Goal: Information Seeking & Learning: Learn about a topic

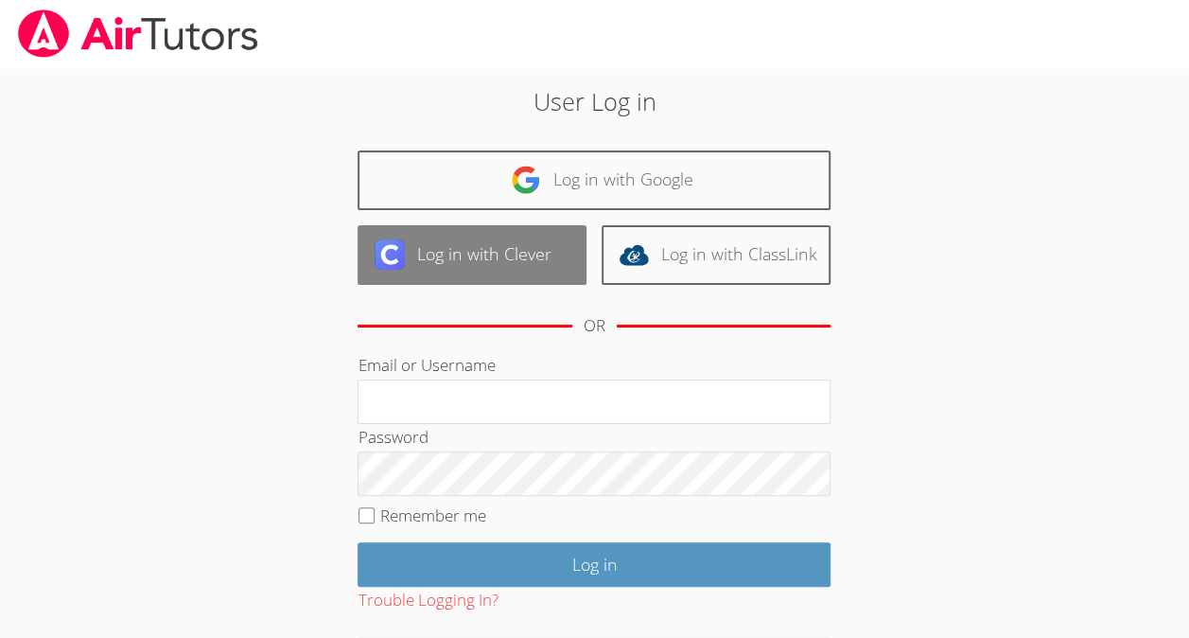
click at [525, 261] on link "Log in with Clever" at bounding box center [472, 255] width 229 height 60
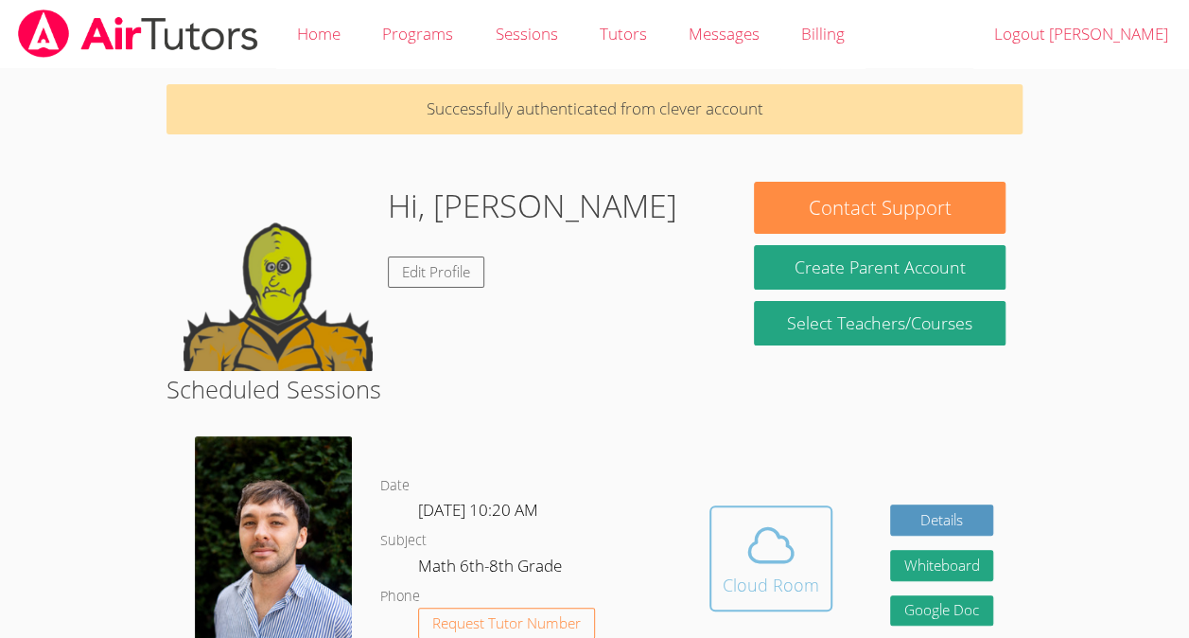
click at [773, 571] on icon at bounding box center [771, 544] width 53 height 53
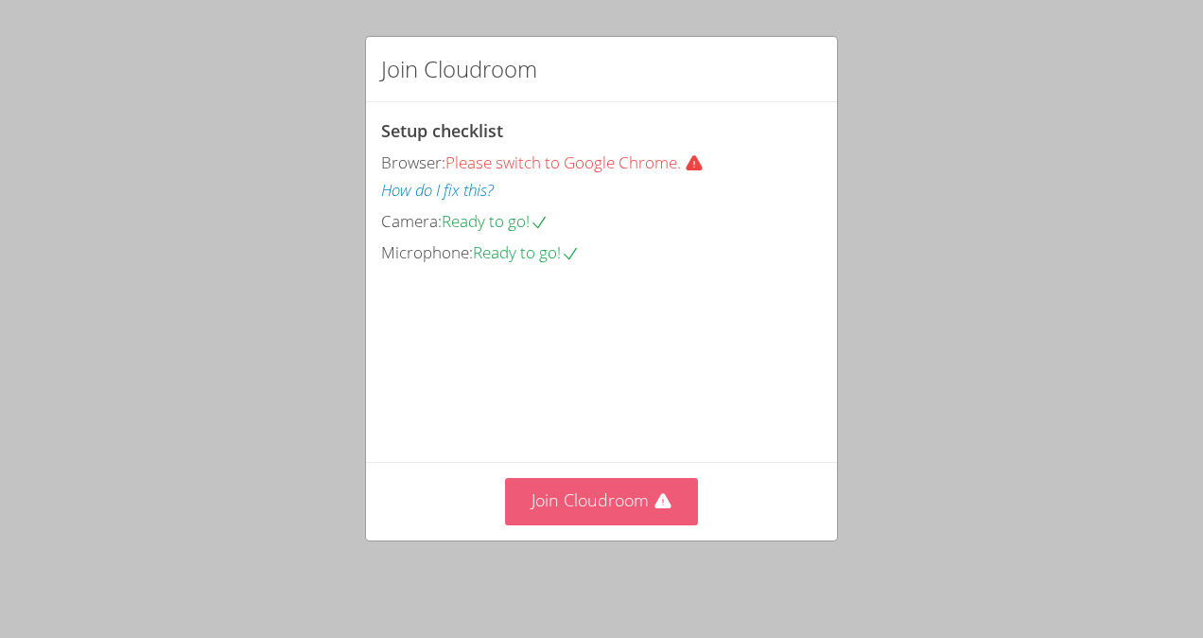
click at [652, 520] on button "Join Cloudroom" at bounding box center [602, 501] width 194 height 46
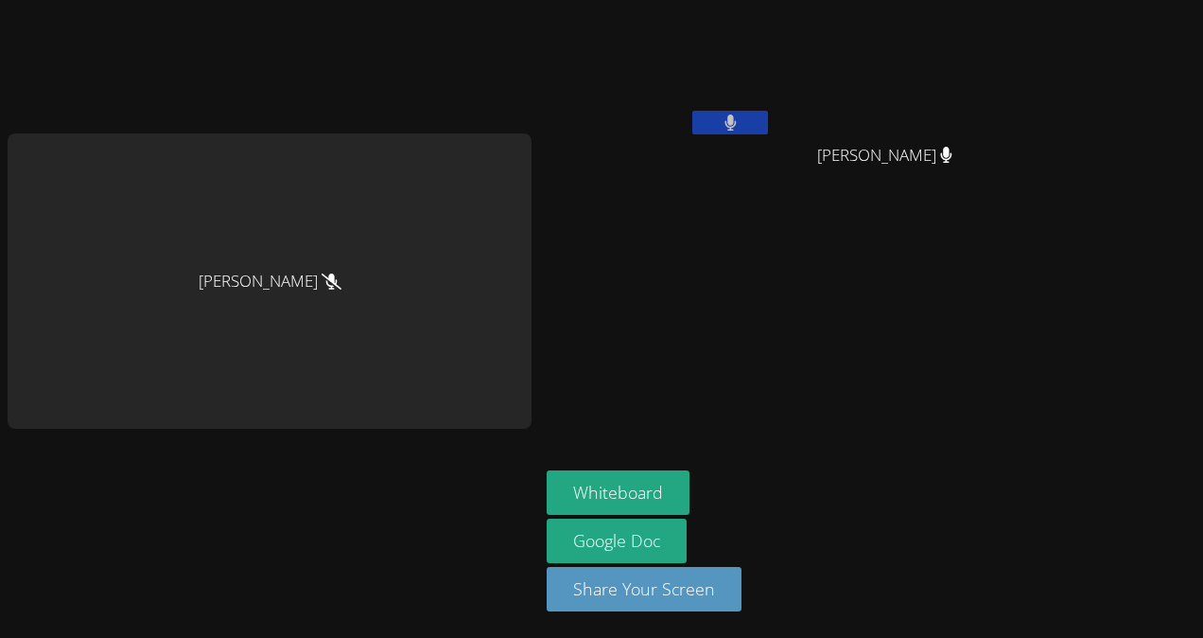
click at [738, 113] on button at bounding box center [731, 123] width 76 height 24
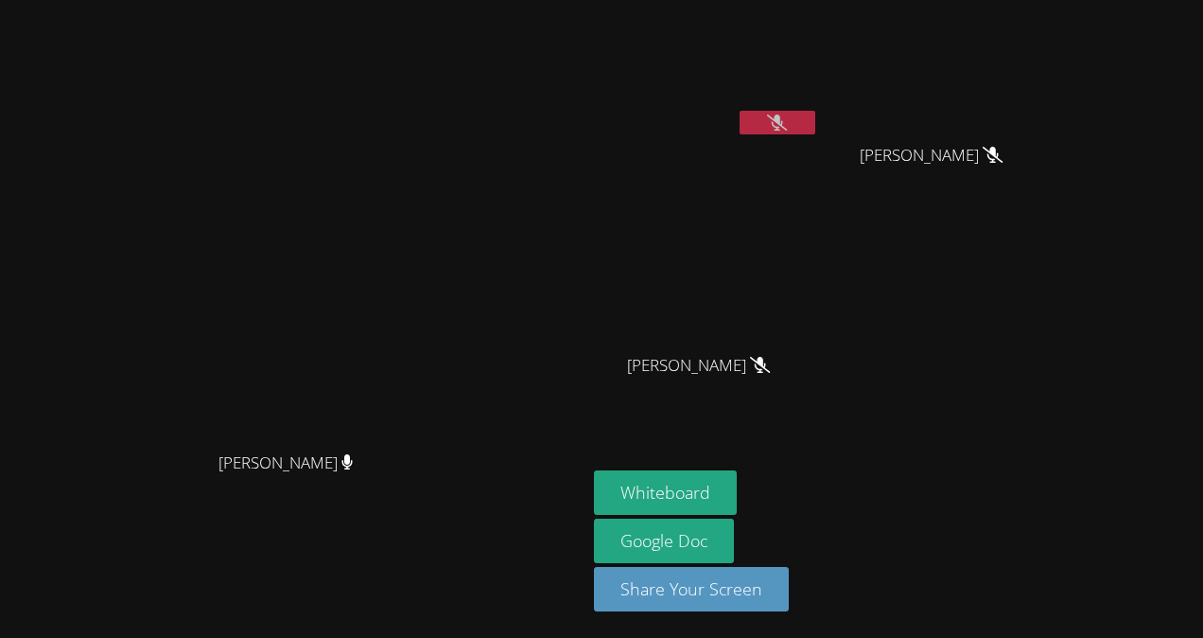
click at [787, 119] on icon at bounding box center [777, 122] width 20 height 16
click at [783, 127] on icon at bounding box center [777, 122] width 11 height 16
click at [816, 127] on button at bounding box center [778, 123] width 76 height 24
click at [784, 128] on icon at bounding box center [778, 122] width 12 height 16
click at [0, 497] on main "Franco Uribe-Rheinbolt Franco Uribe-Rheinbolt" at bounding box center [293, 319] width 587 height 638
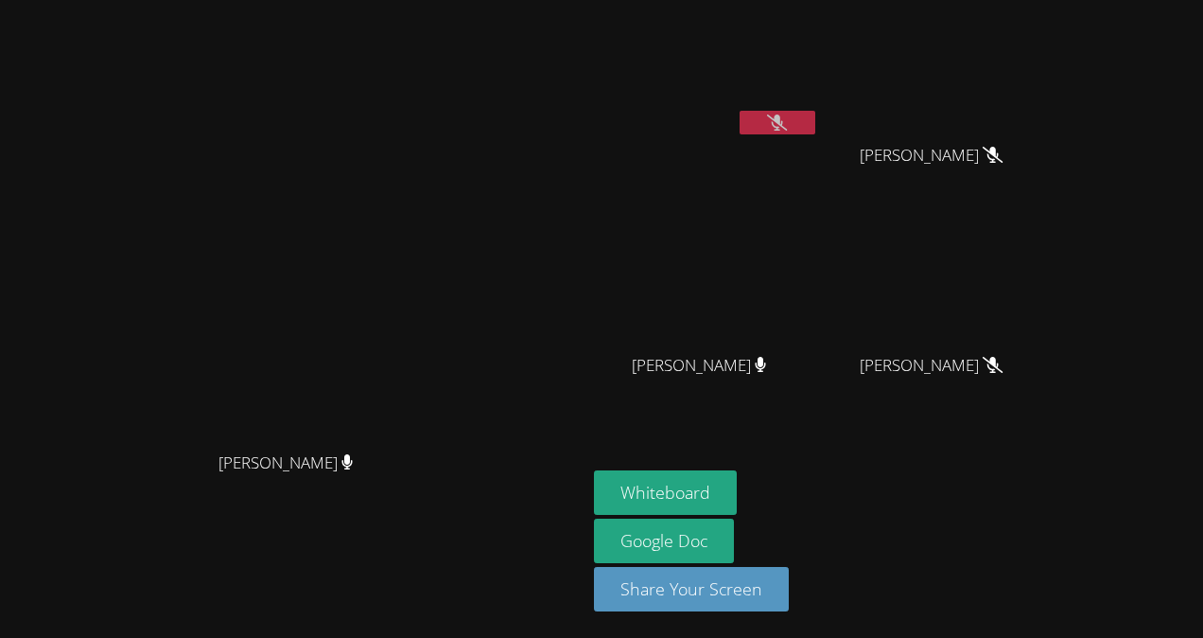
click at [1, 491] on main "Franco Uribe-Rheinbolt Franco Uribe-Rheinbolt" at bounding box center [293, 319] width 587 height 638
click at [787, 125] on icon at bounding box center [777, 122] width 20 height 16
click at [783, 120] on icon at bounding box center [777, 122] width 11 height 16
click at [816, 123] on button at bounding box center [778, 123] width 76 height 24
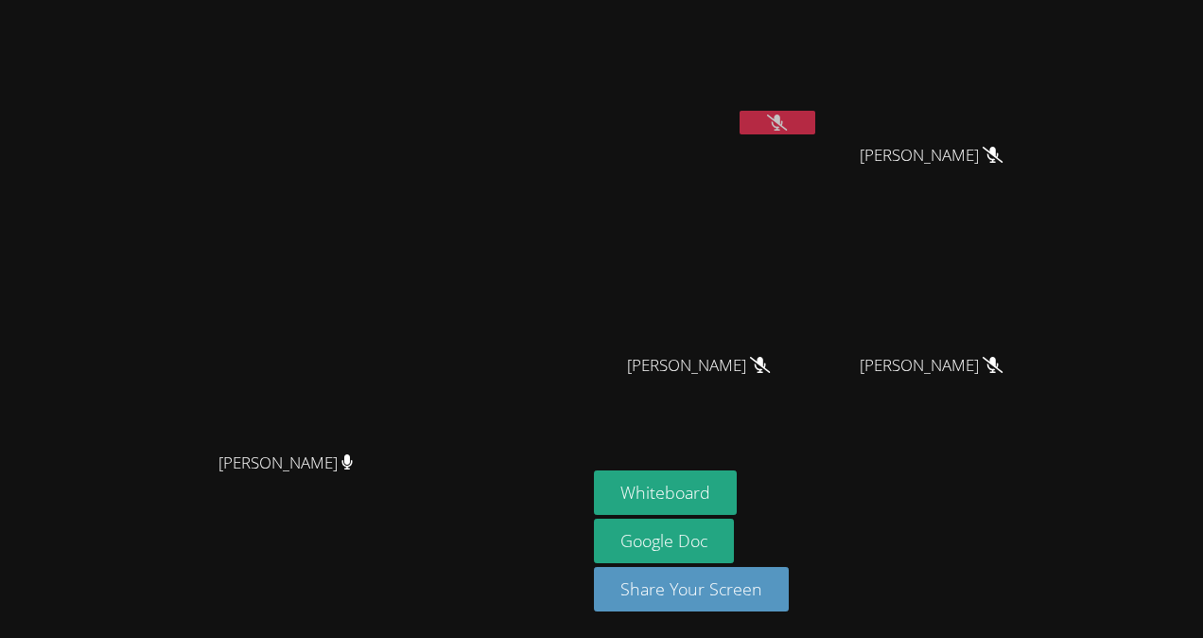
click at [816, 123] on button at bounding box center [778, 123] width 76 height 24
click at [737, 478] on button "Whiteboard" at bounding box center [665, 492] width 143 height 44
click at [787, 115] on icon at bounding box center [777, 122] width 20 height 16
click at [816, 126] on button at bounding box center [778, 123] width 76 height 24
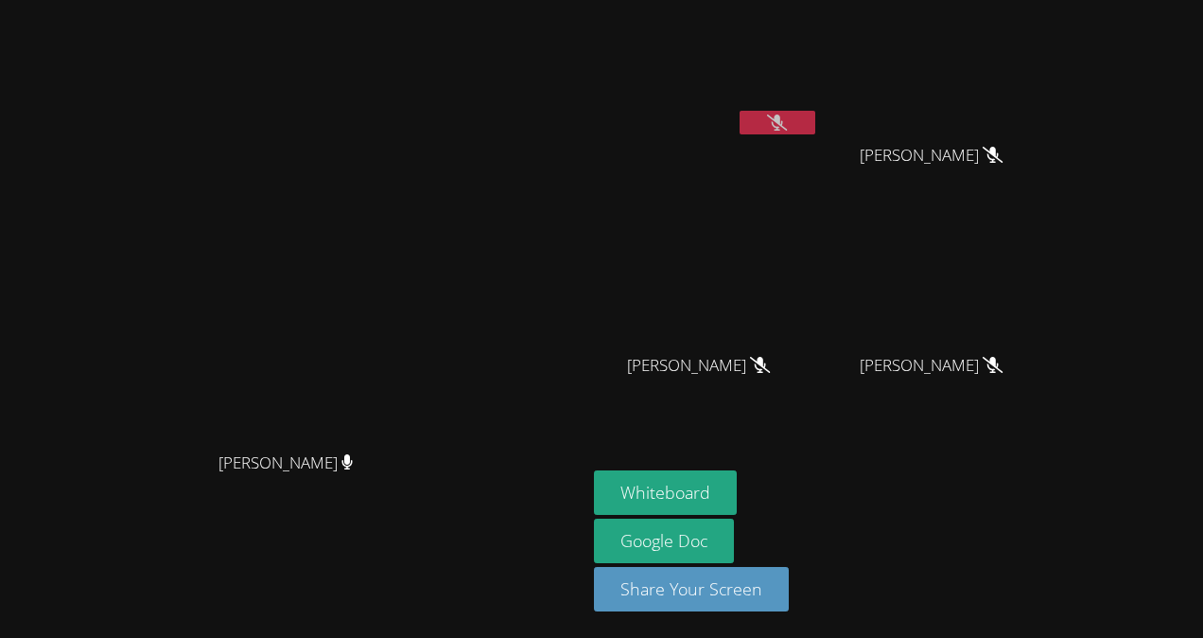
click at [819, 109] on video at bounding box center [706, 71] width 225 height 127
click at [816, 122] on button at bounding box center [778, 123] width 76 height 24
click at [787, 130] on icon at bounding box center [777, 122] width 20 height 16
click at [784, 130] on icon at bounding box center [778, 122] width 12 height 16
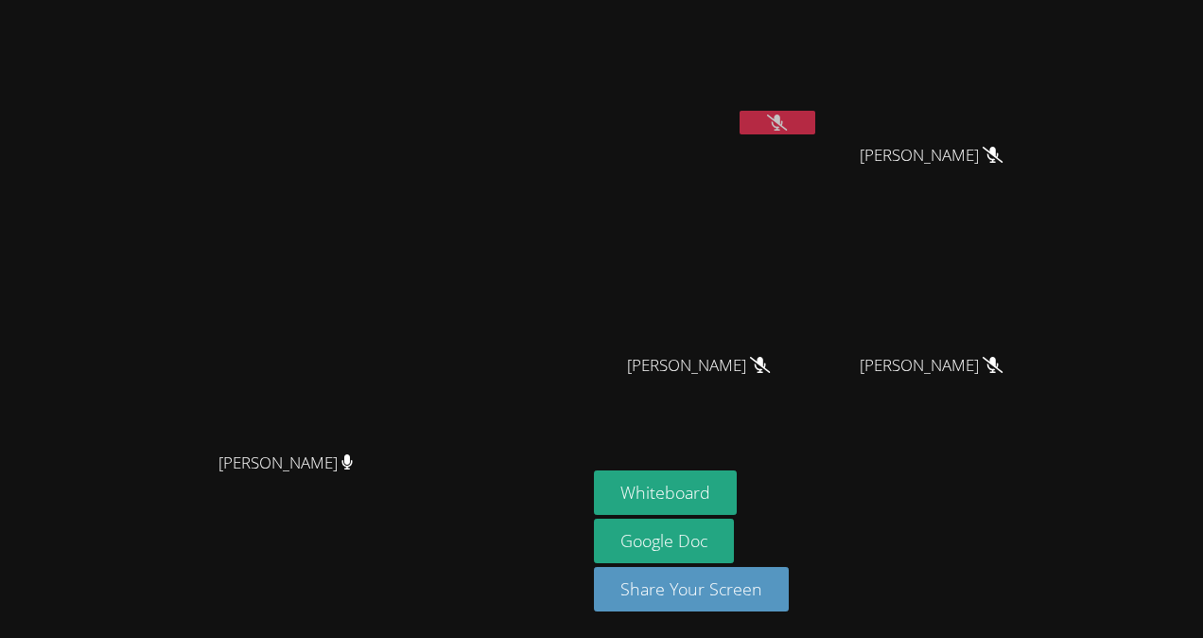
click at [787, 119] on icon at bounding box center [777, 122] width 20 height 16
click at [816, 112] on button at bounding box center [778, 123] width 76 height 24
click at [816, 122] on button at bounding box center [778, 123] width 76 height 24
click at [784, 130] on icon at bounding box center [778, 122] width 12 height 16
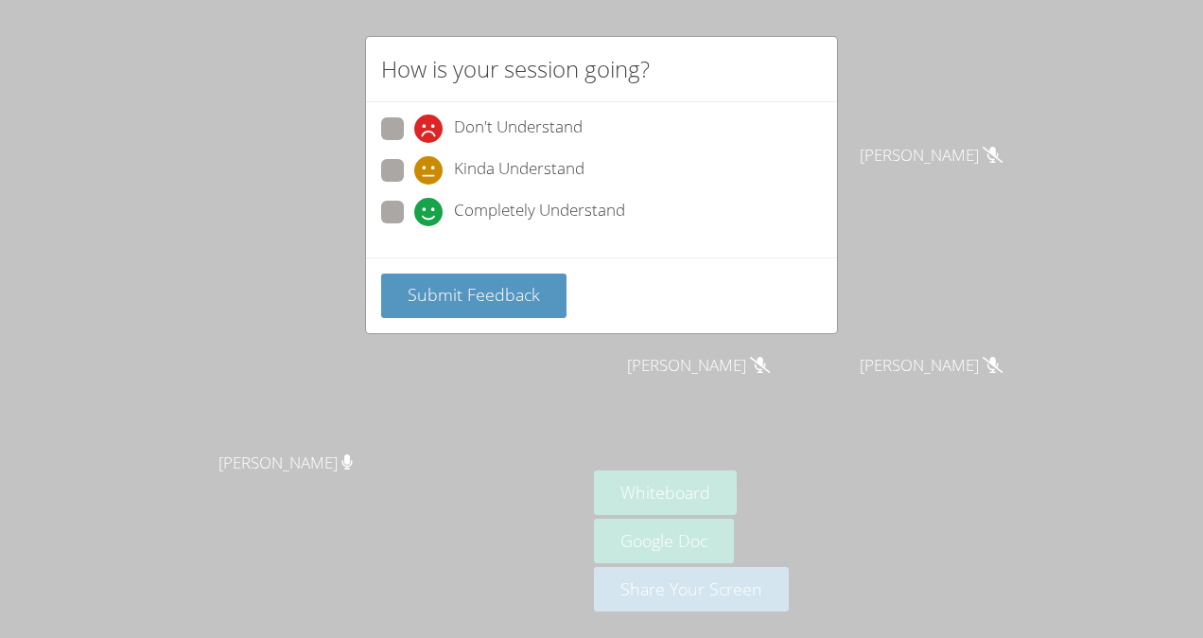
click at [517, 205] on span "Completely Understand" at bounding box center [539, 212] width 171 height 28
click at [430, 205] on input "Completely Understand" at bounding box center [422, 209] width 16 height 16
radio input "true"
click at [538, 302] on button "Submit Feedback" at bounding box center [473, 295] width 185 height 44
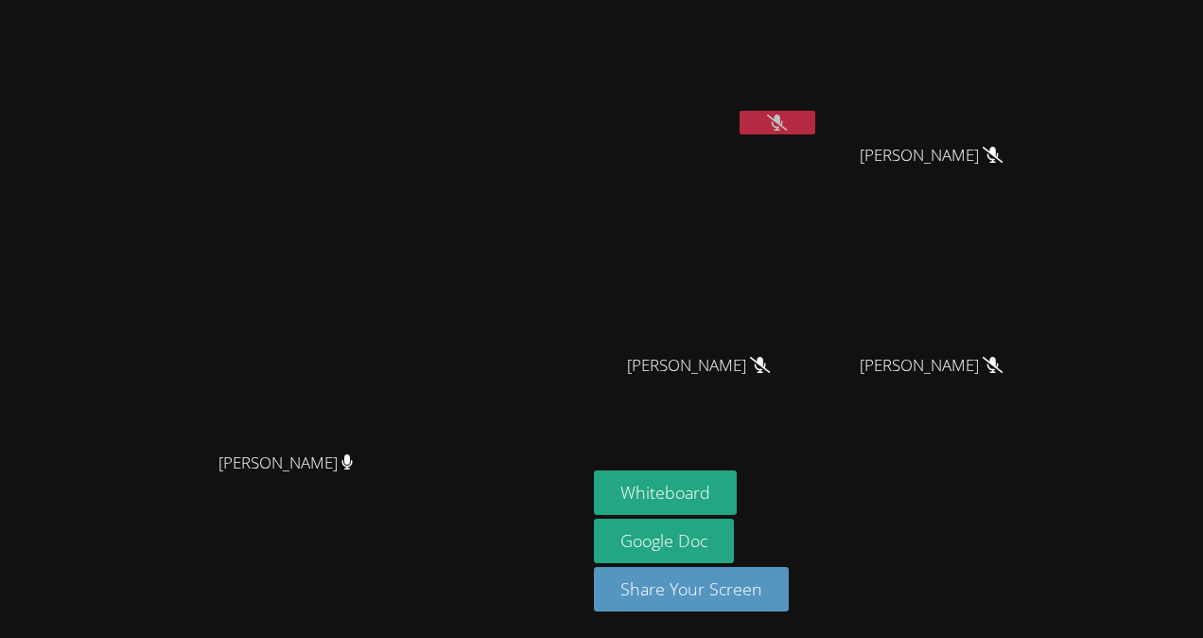
click at [816, 131] on button at bounding box center [778, 123] width 76 height 24
click at [816, 127] on button at bounding box center [778, 123] width 76 height 24
click at [787, 115] on icon at bounding box center [777, 122] width 20 height 16
click at [784, 115] on icon at bounding box center [778, 122] width 12 height 16
